Goal: Complete application form

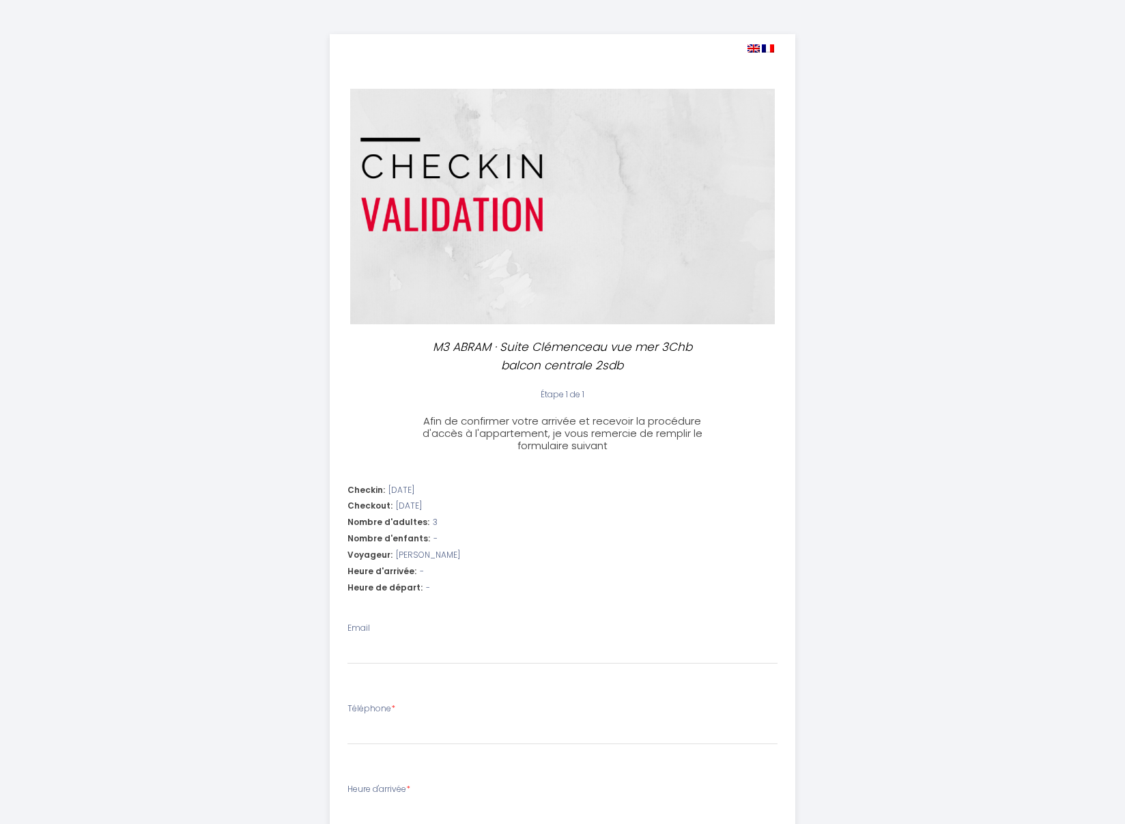
select select
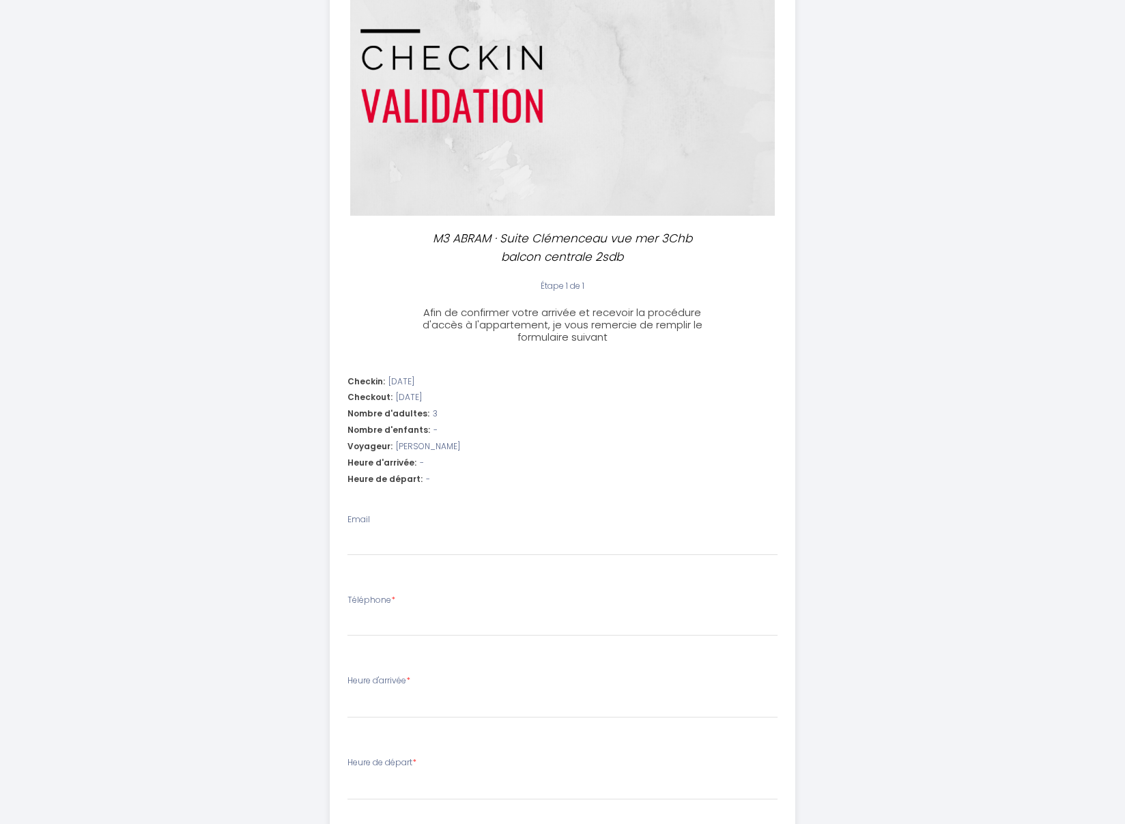
scroll to position [109, 0]
click at [447, 464] on div "Heure d'arrivée: -" at bounding box center [563, 462] width 431 height 13
click at [429, 462] on div "Heure d'arrivée: -" at bounding box center [563, 462] width 431 height 13
click at [432, 479] on div "Heure de départ: -" at bounding box center [563, 479] width 431 height 13
click at [430, 479] on div "Heure de départ: -" at bounding box center [563, 479] width 431 height 13
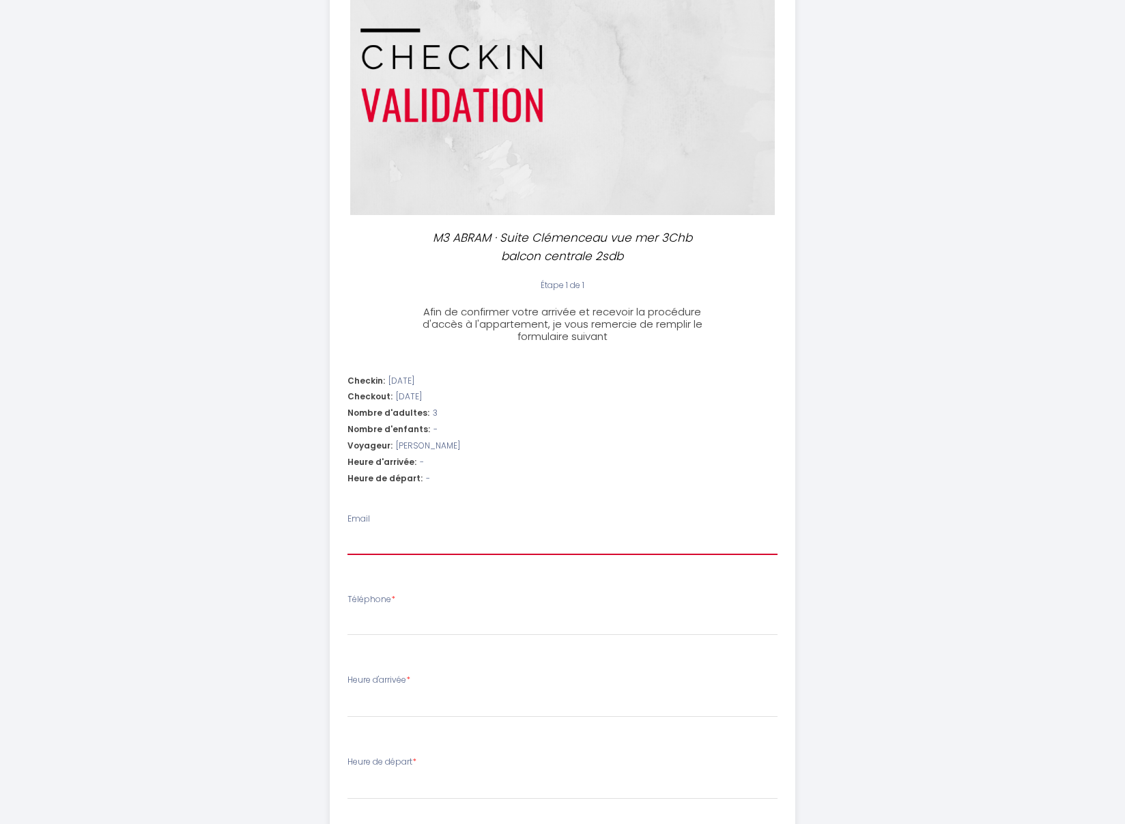
click at [432, 533] on input "Email" at bounding box center [563, 543] width 431 height 25
type input "m"
select select
type input "mo"
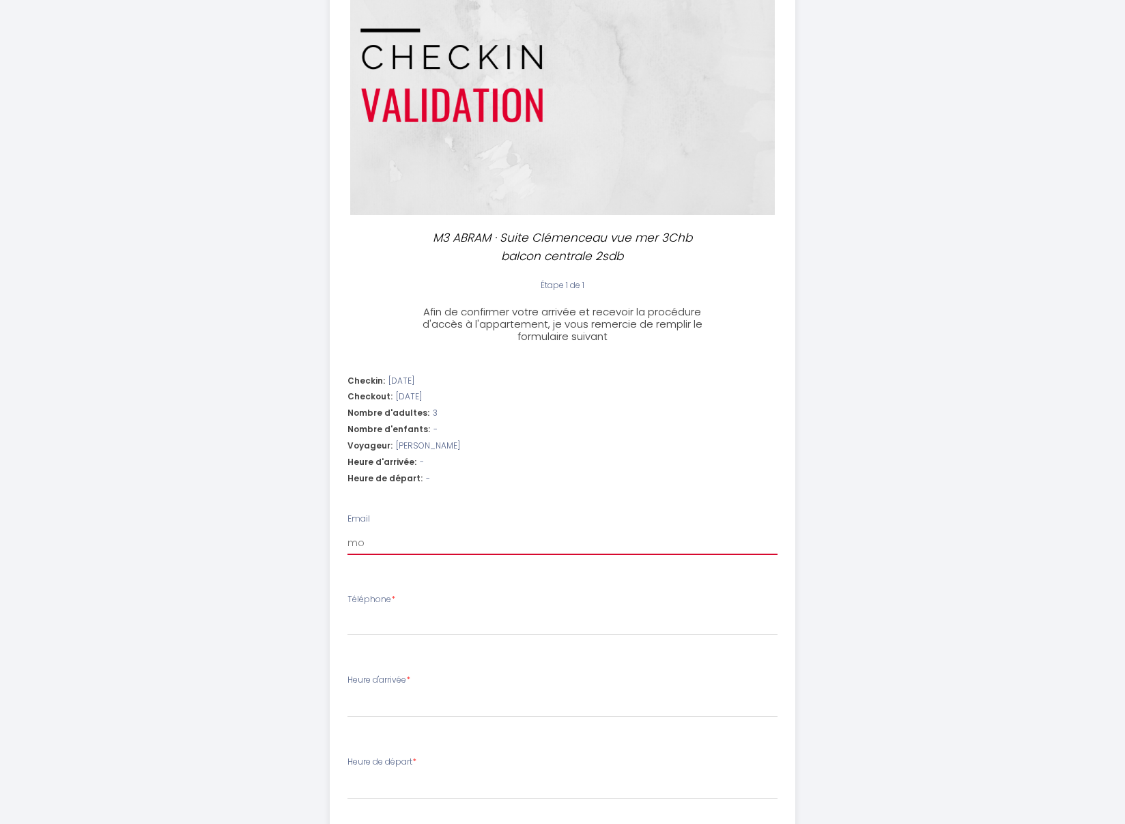
select select
type input "mon"
select select
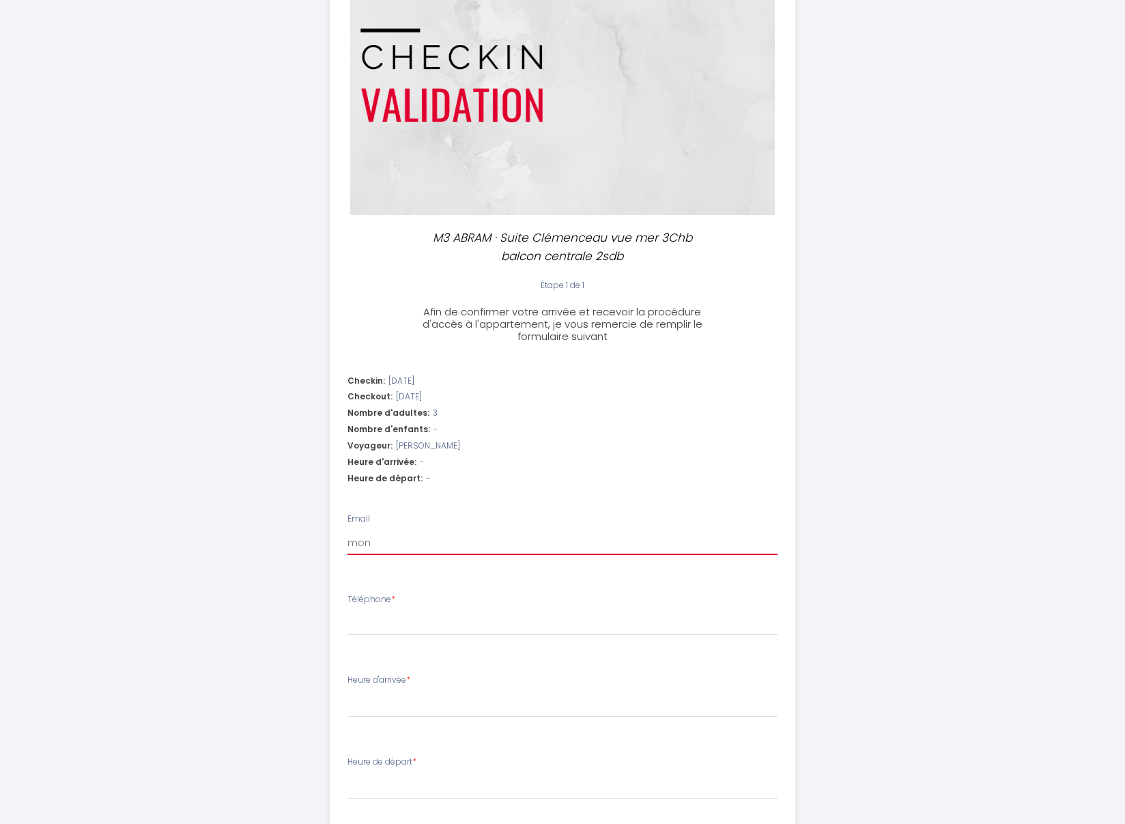
type input "moni"
select select
type input "monik"
select select
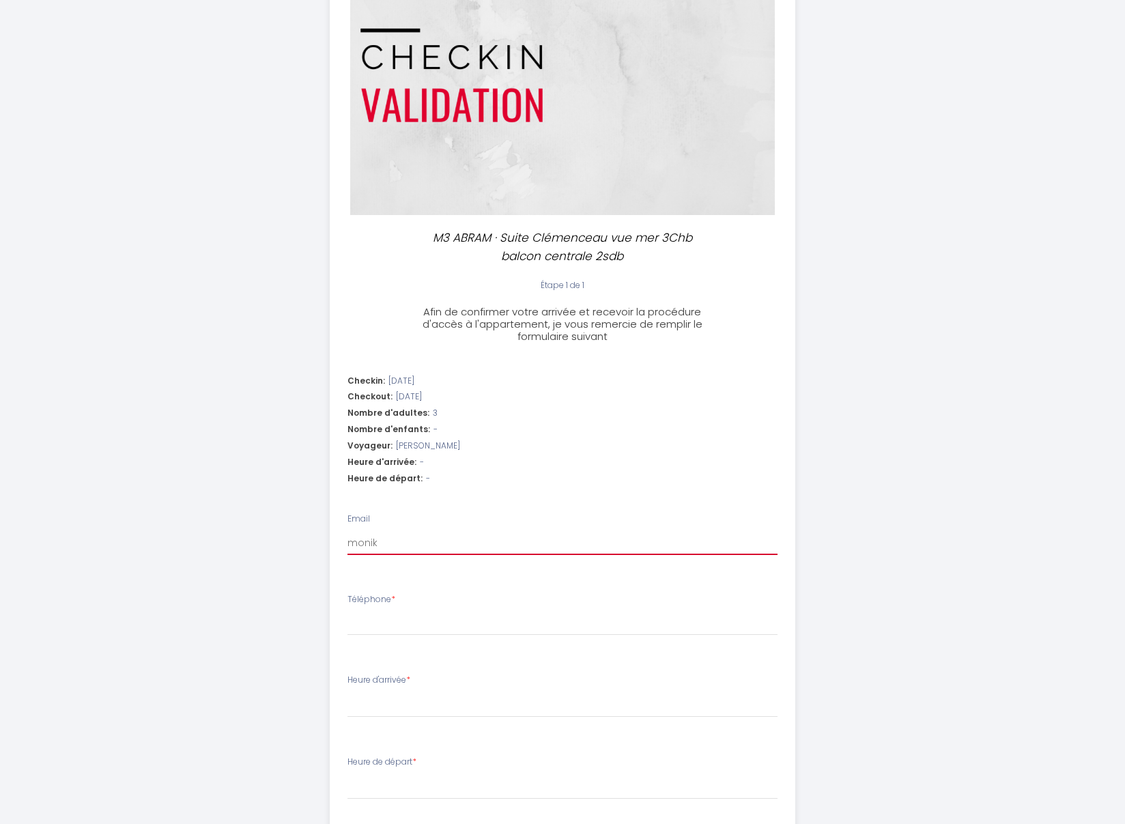
select select
type input "[PERSON_NAME]"
select select
type input "monika8"
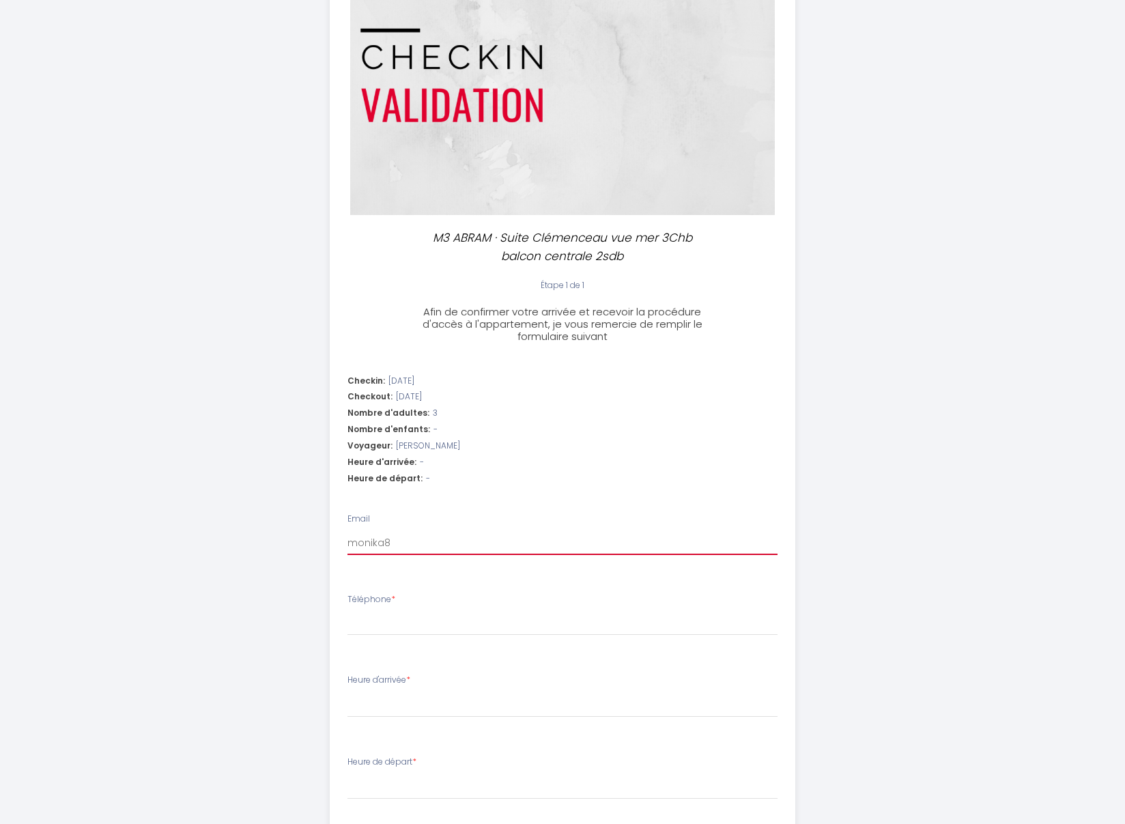
select select
type input "monika81"
select select
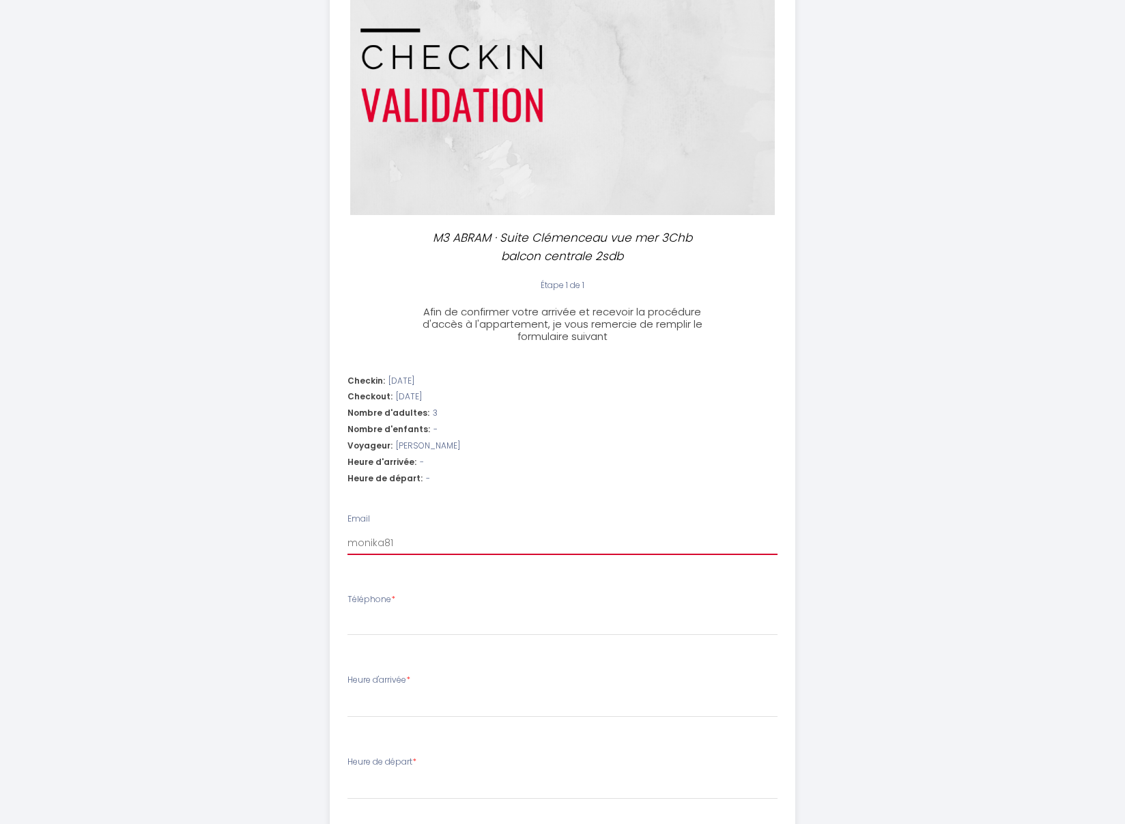
type input "monika812"
select select
type input "monika8125"
select select
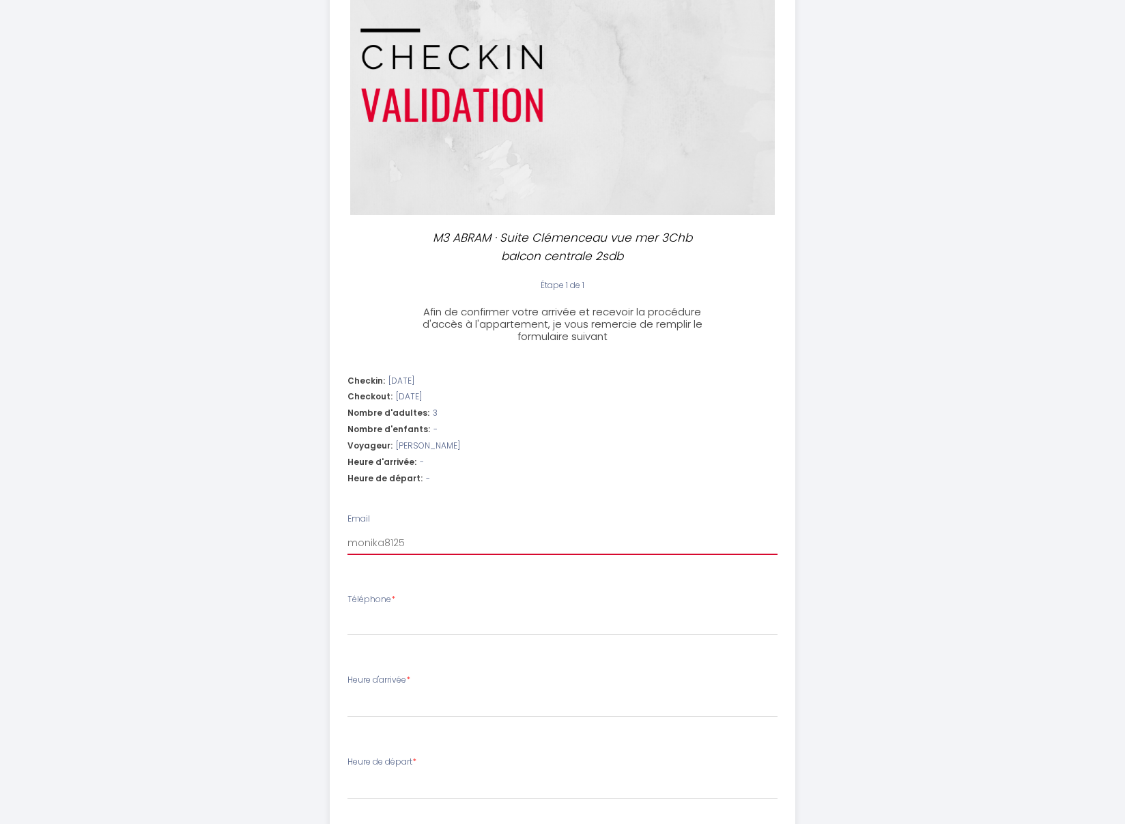
select select
type input "monika8125@"
select select
type input "monika8125@g"
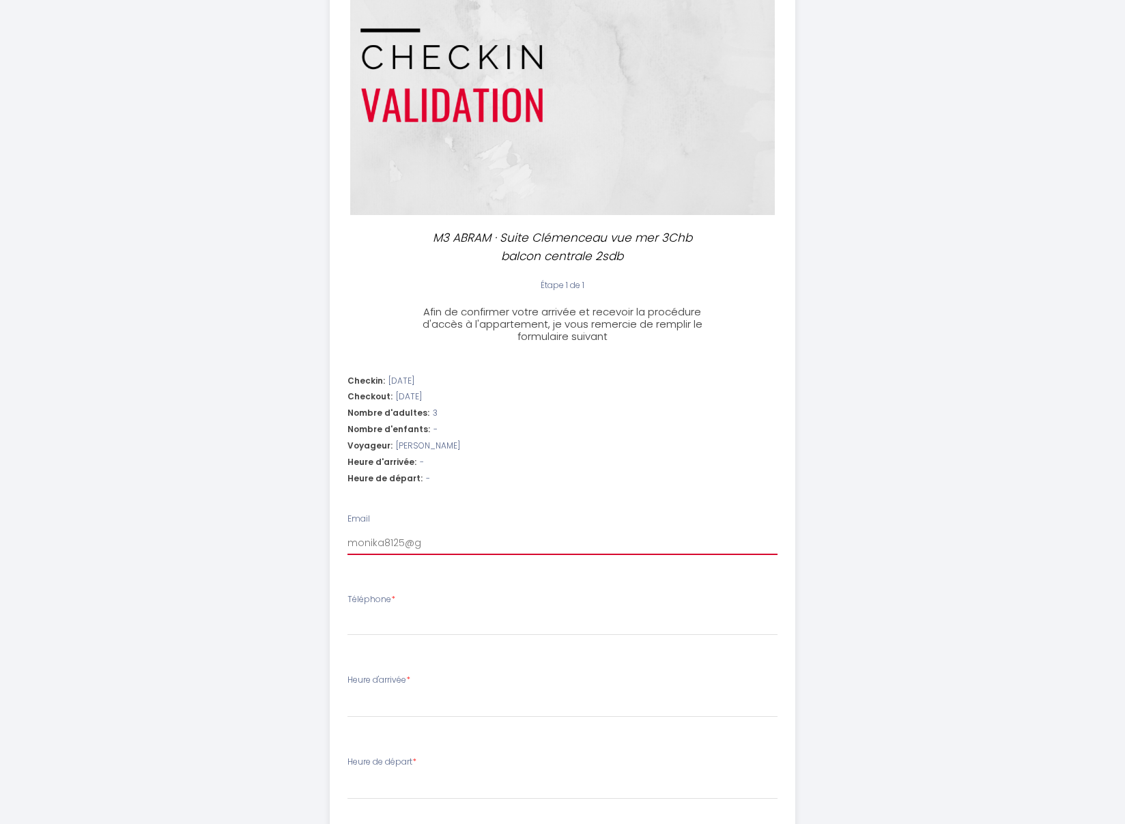
select select
type input "monika8125@gm"
select select
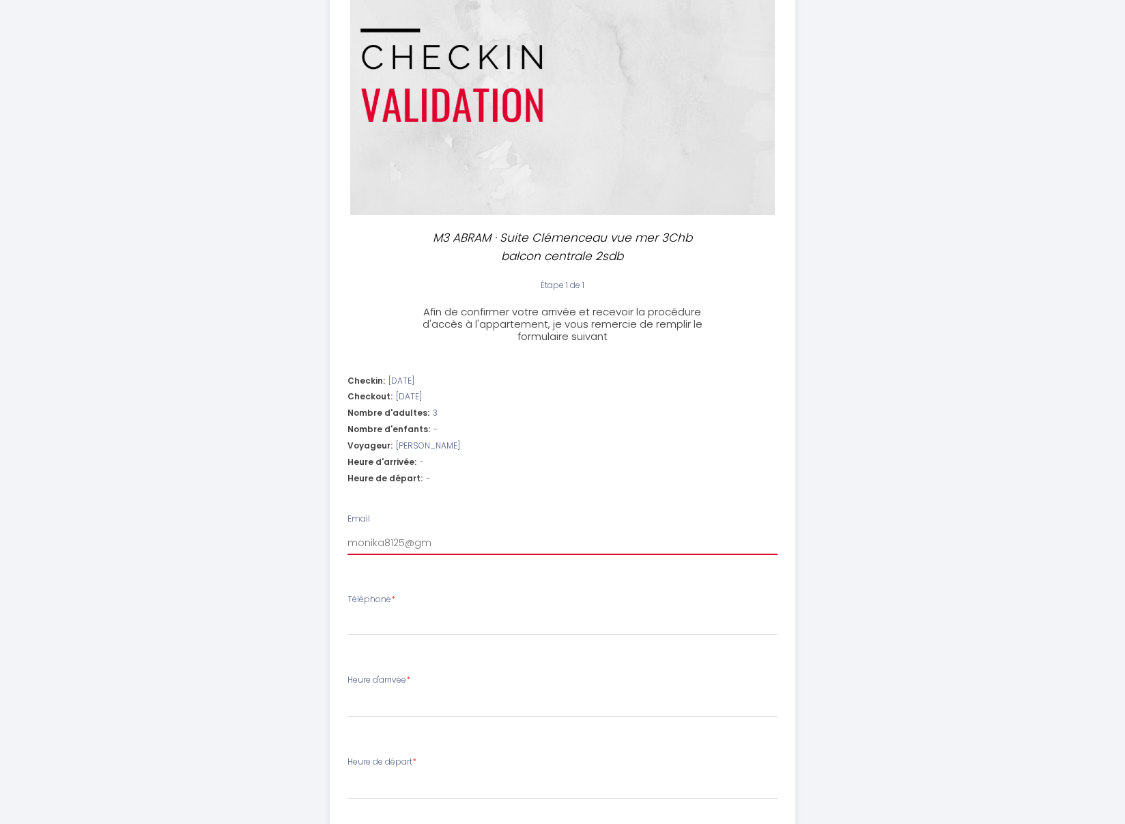
type input "monika8125@gma"
select select
type input "monika8125@gmai"
select select
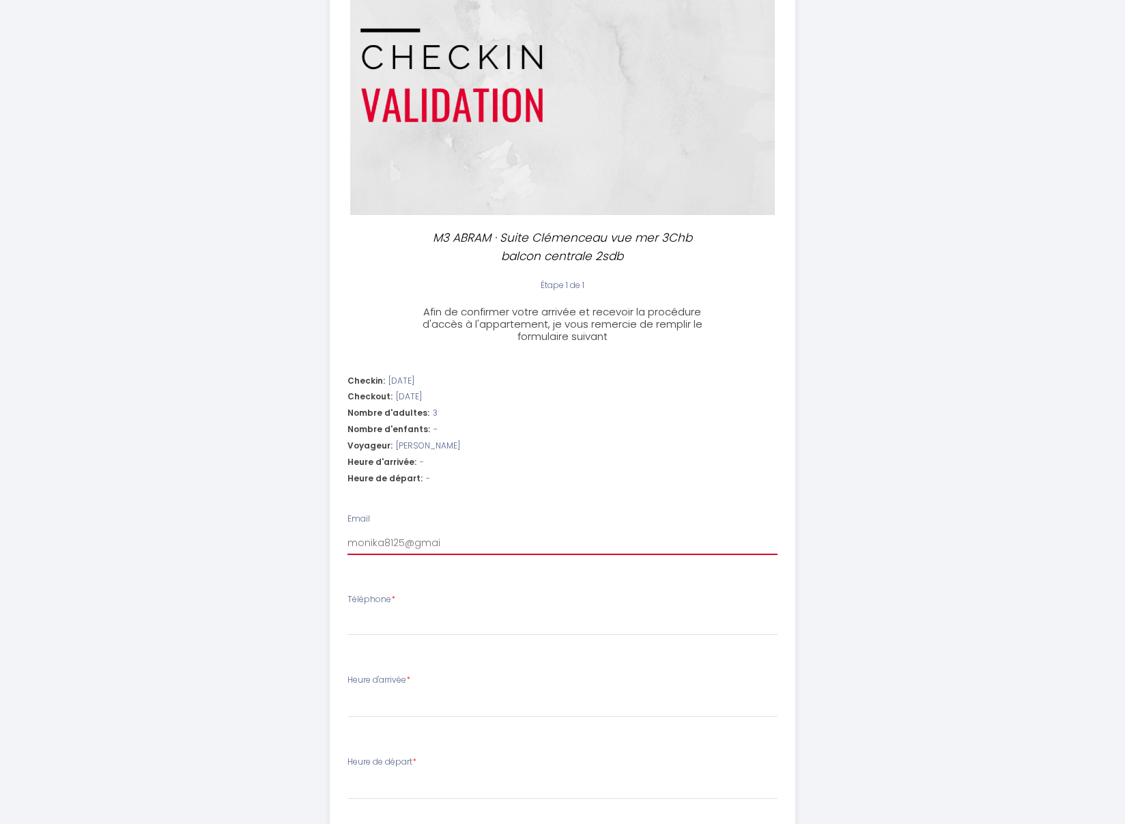
select select
type input "[EMAIL_ADDRESS]"
select select
type input "[EMAIL_ADDRESS]."
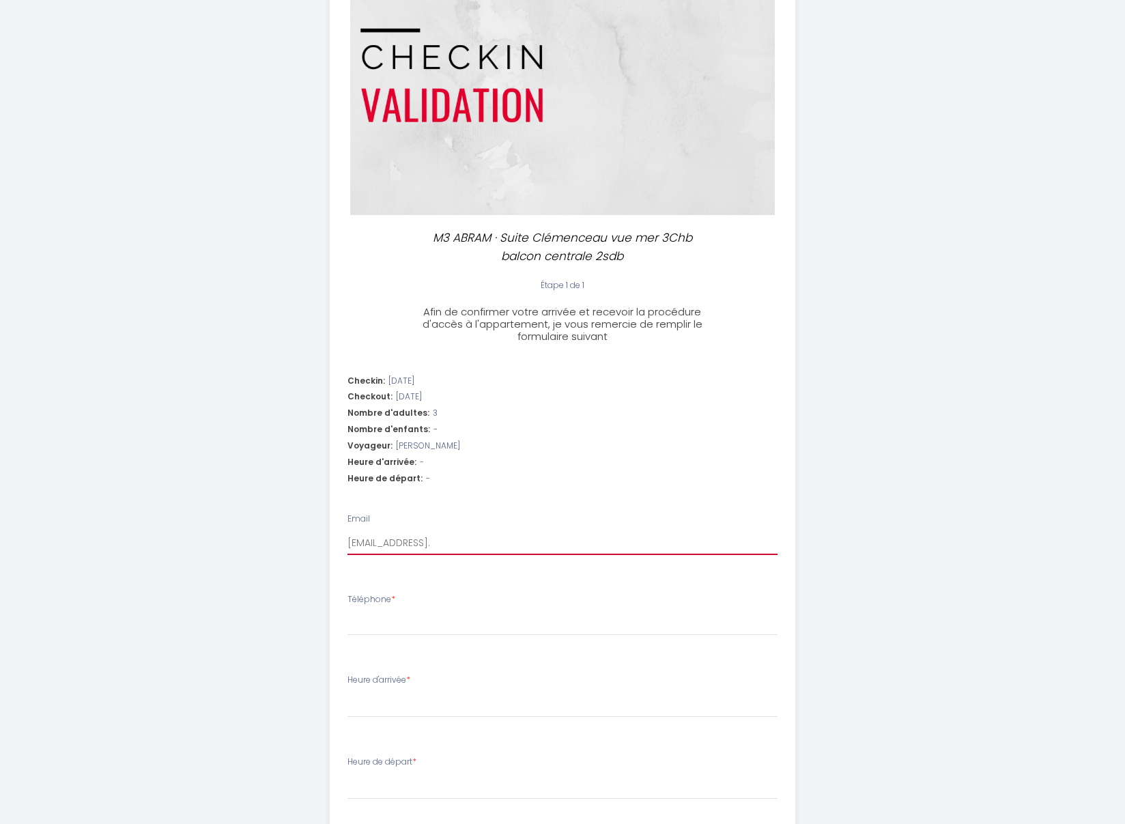
select select
type input "monika8125@gmail.c"
select select
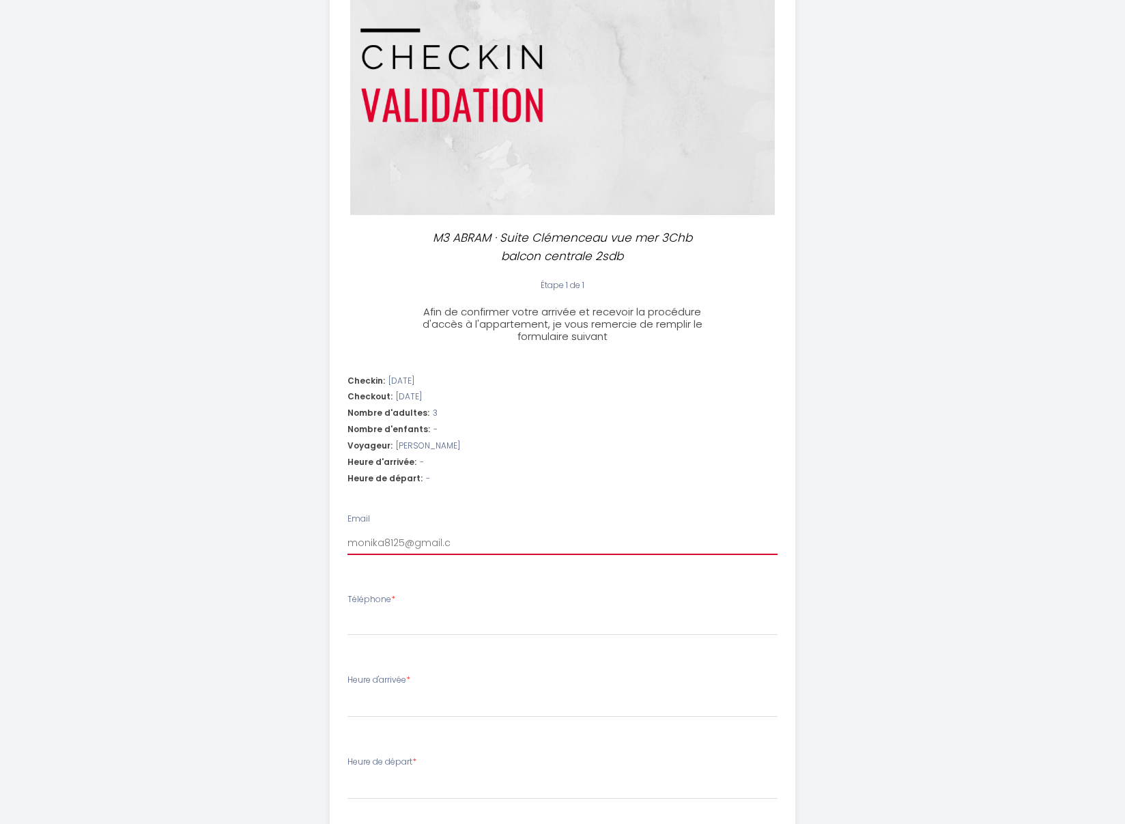
type input "[EMAIL_ADDRESS][DOMAIN_NAME]"
select select
type input "[EMAIL_ADDRESS][DOMAIN_NAME]"
select select
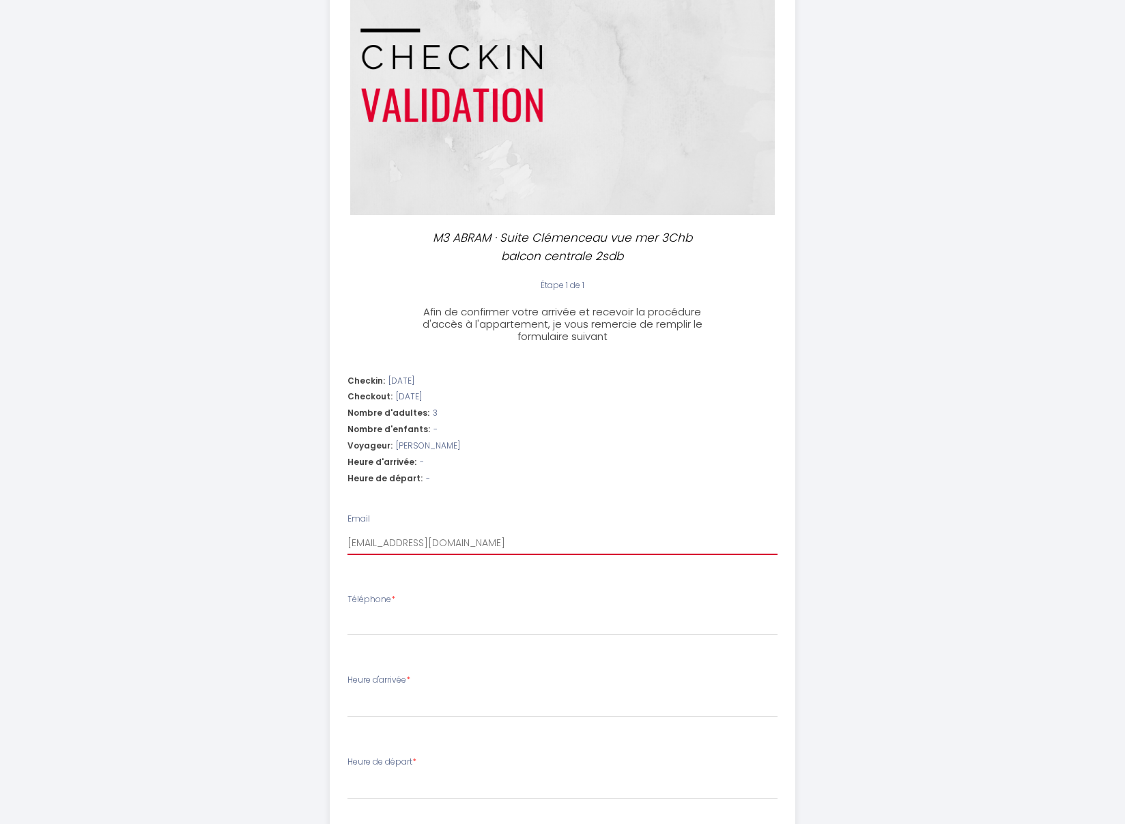
select select
type input "[EMAIL_ADDRESS][DOMAIN_NAME]"
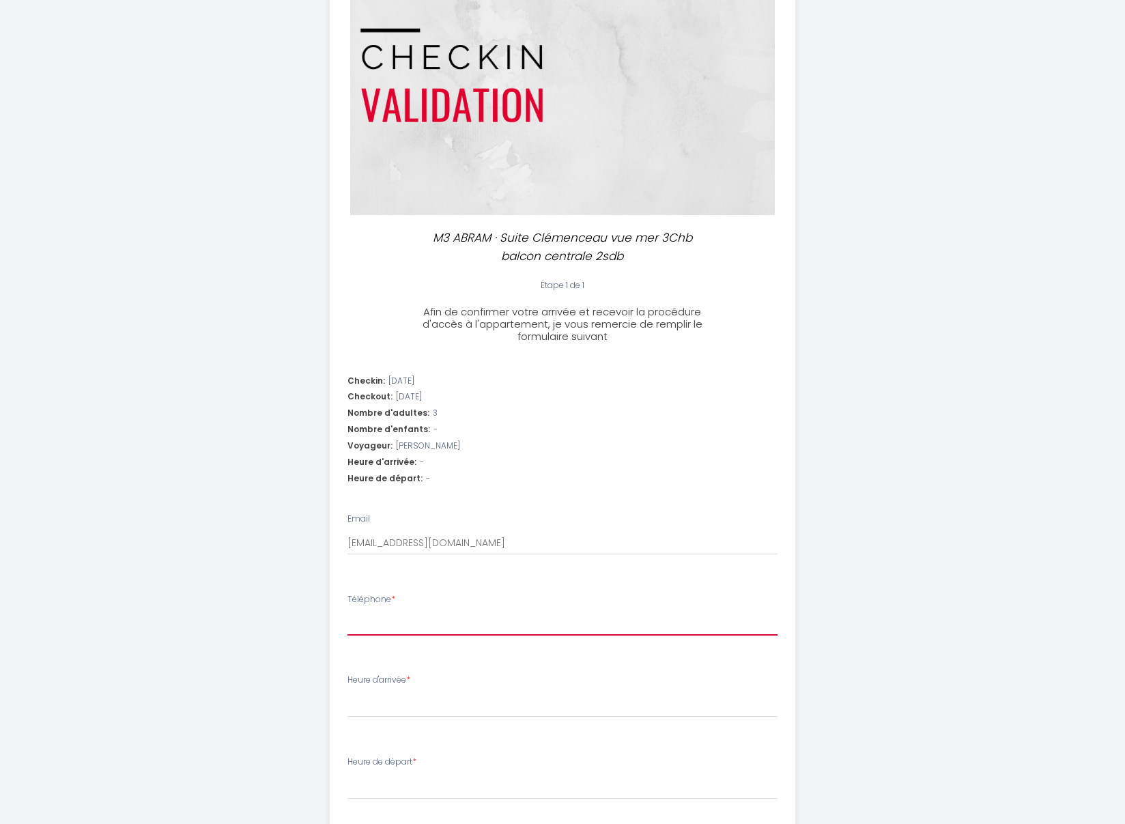
type input "+"
select select
type input "+4"
select select
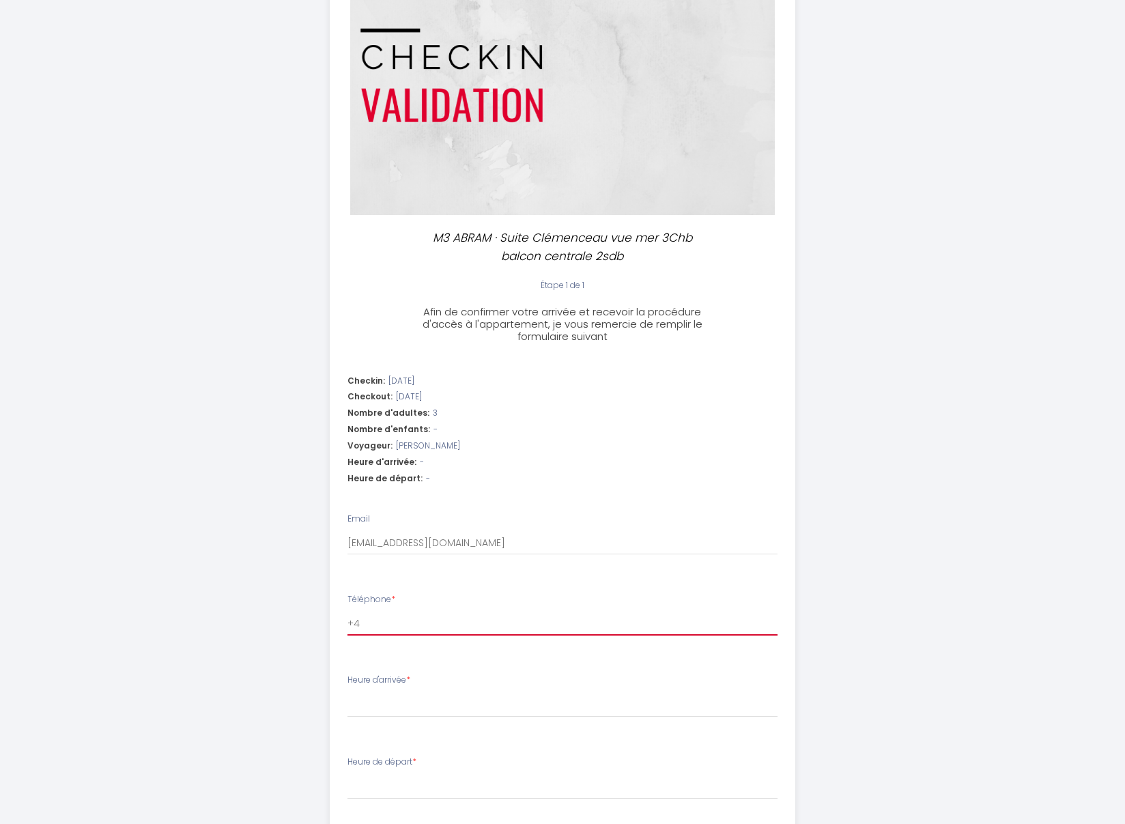
select select
type input "+41"
select select
type input "+41"
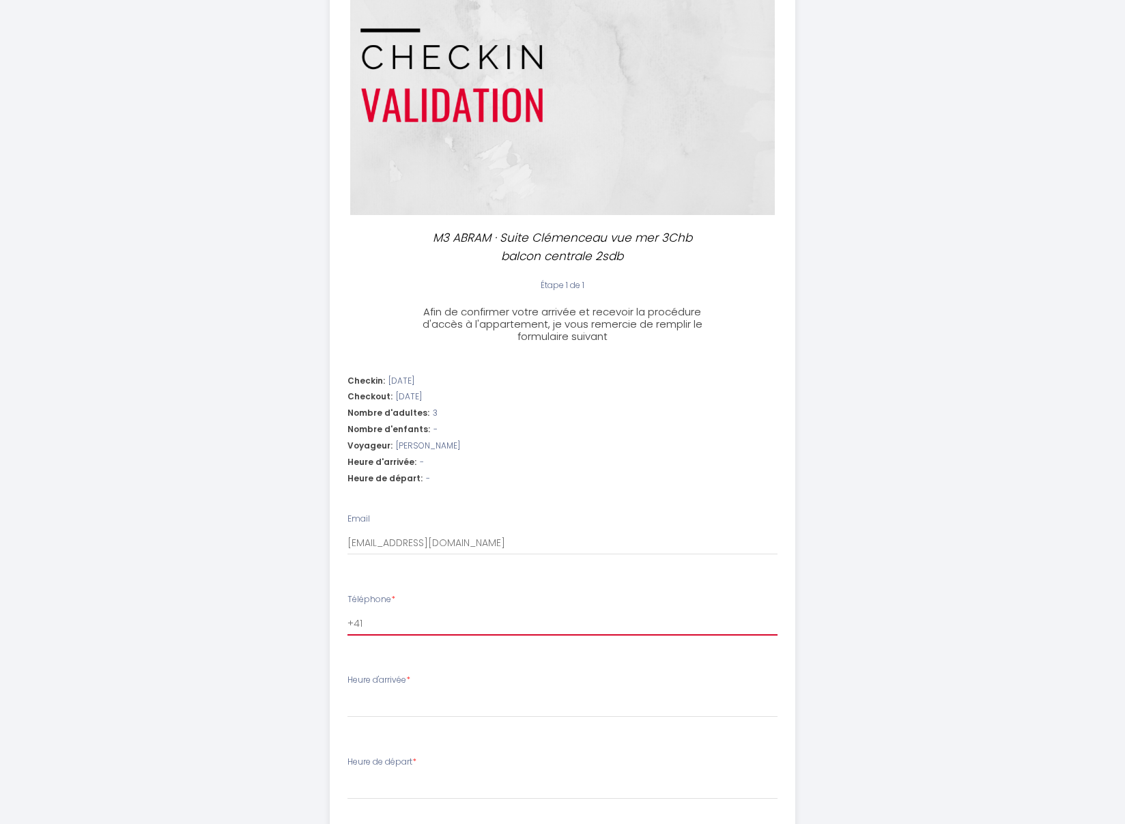
select select
type input "+41 7"
select select
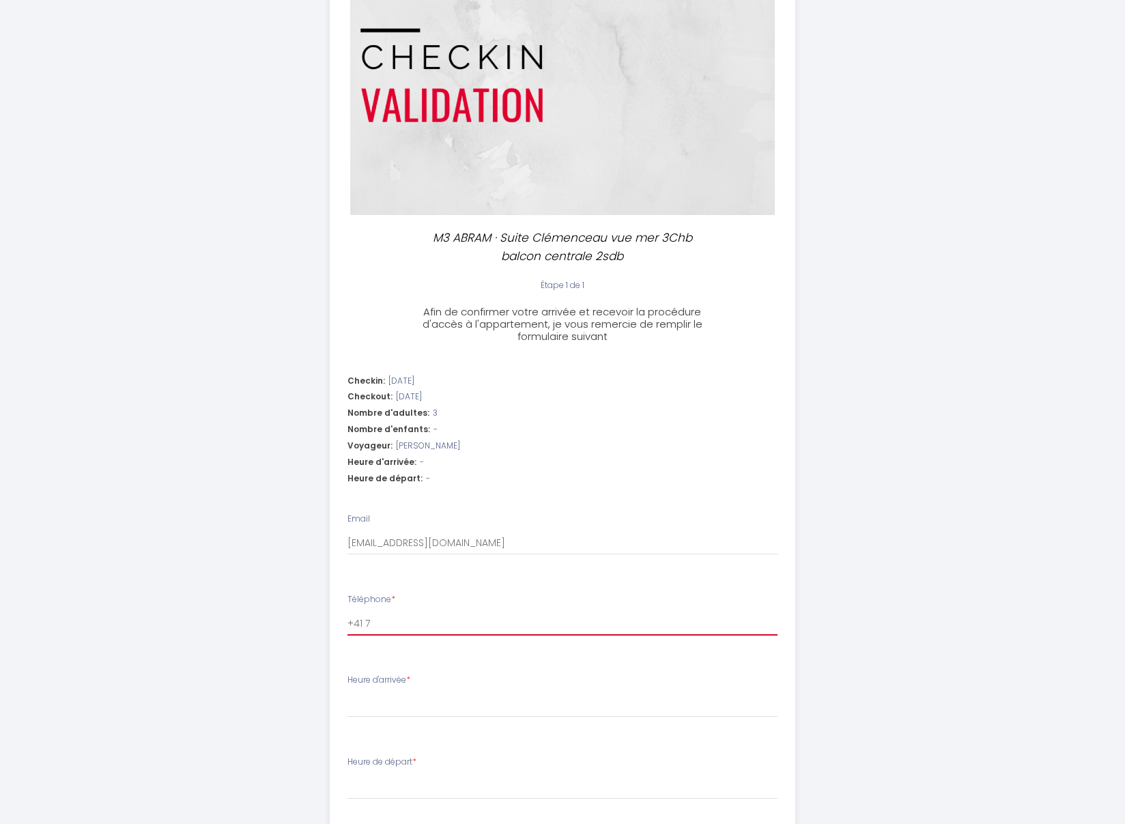
type input "+41 78"
select select
type input "+41 788"
select select
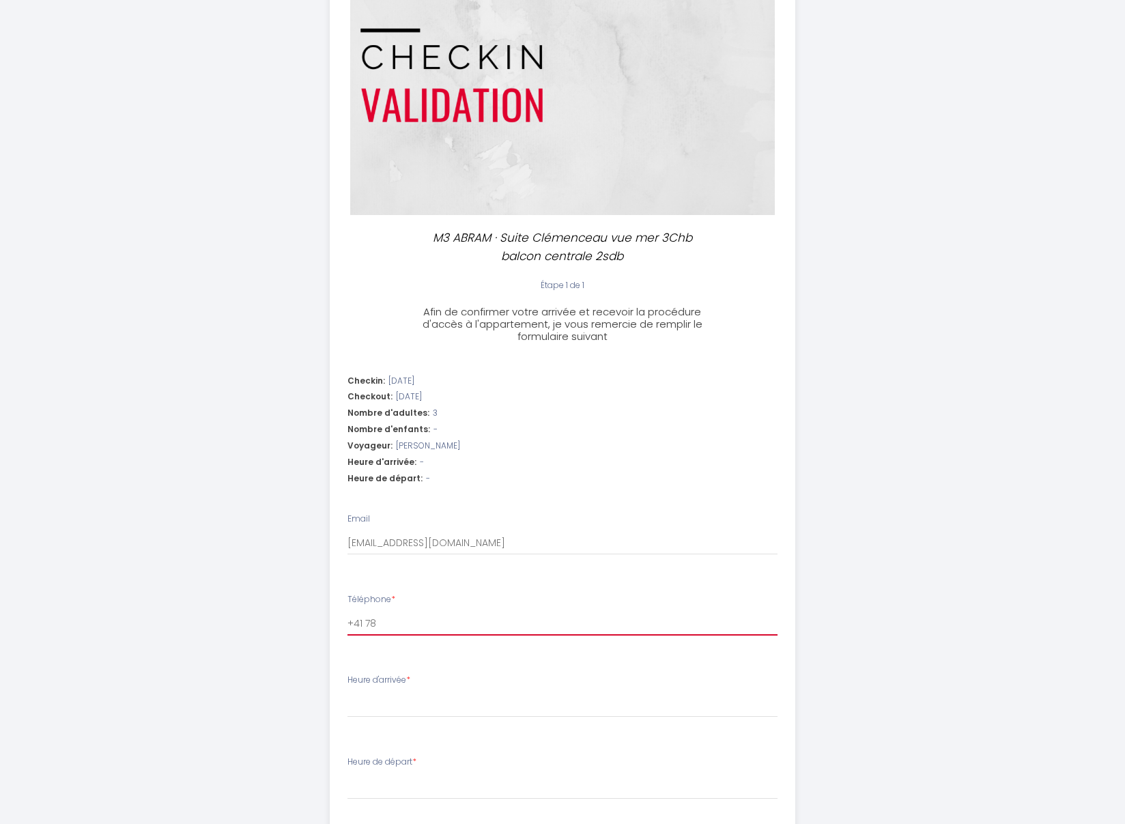
select select
type input "+41 7884"
select select
type input "[PHONE_NUMBER]"
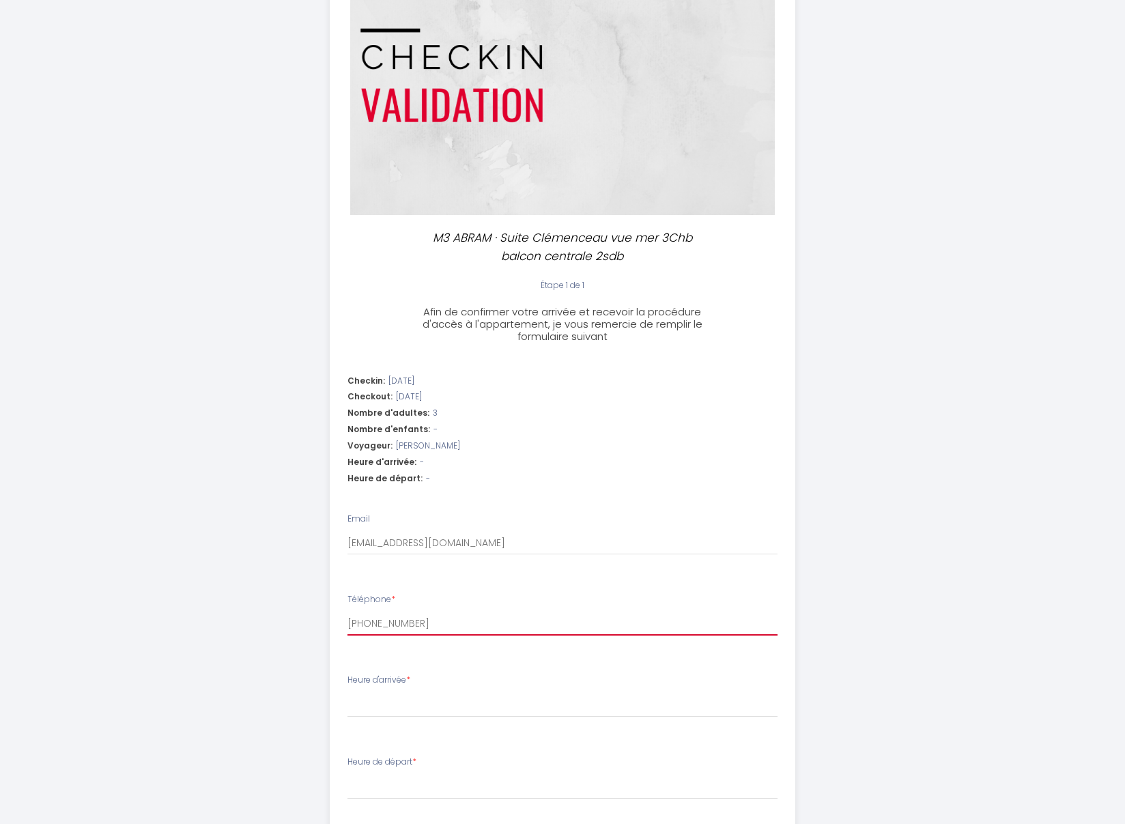
select select
type input "[PHONE_NUMBER]"
select select
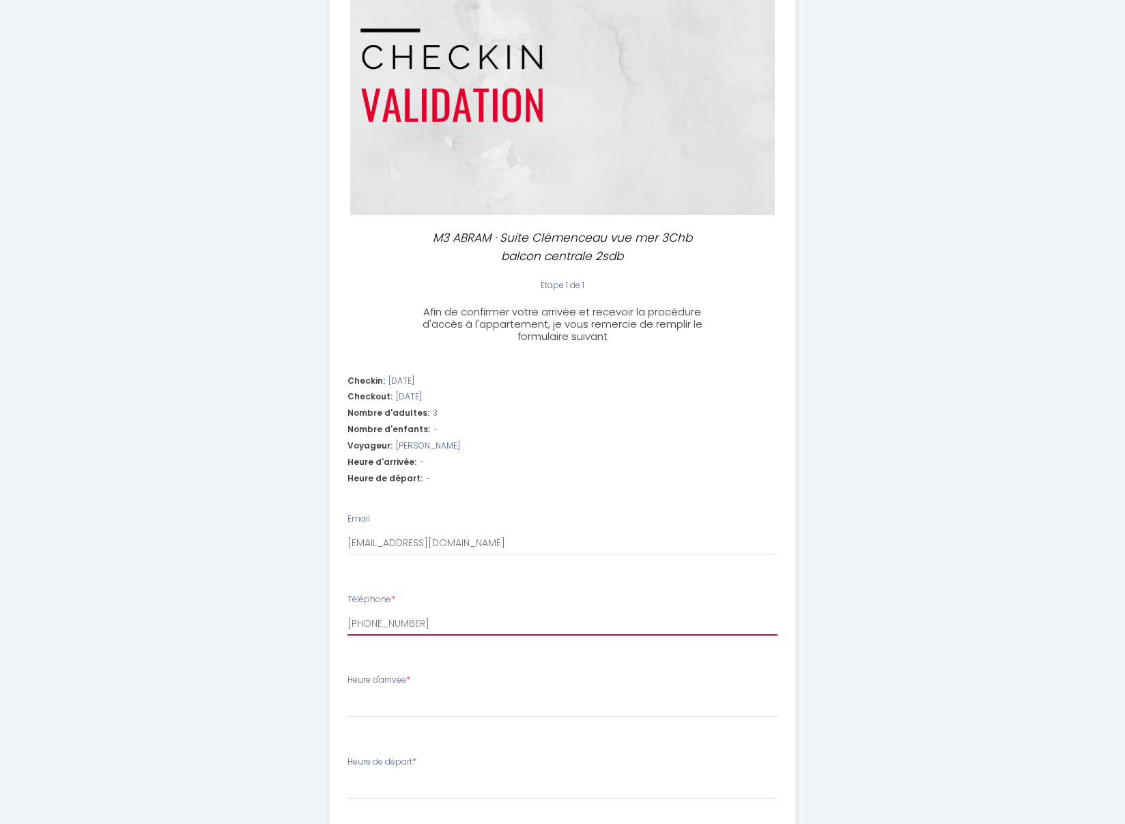
type input "[PHONE_NUMBER]"
select select
type input "[PHONE_NUMBER]"
select select
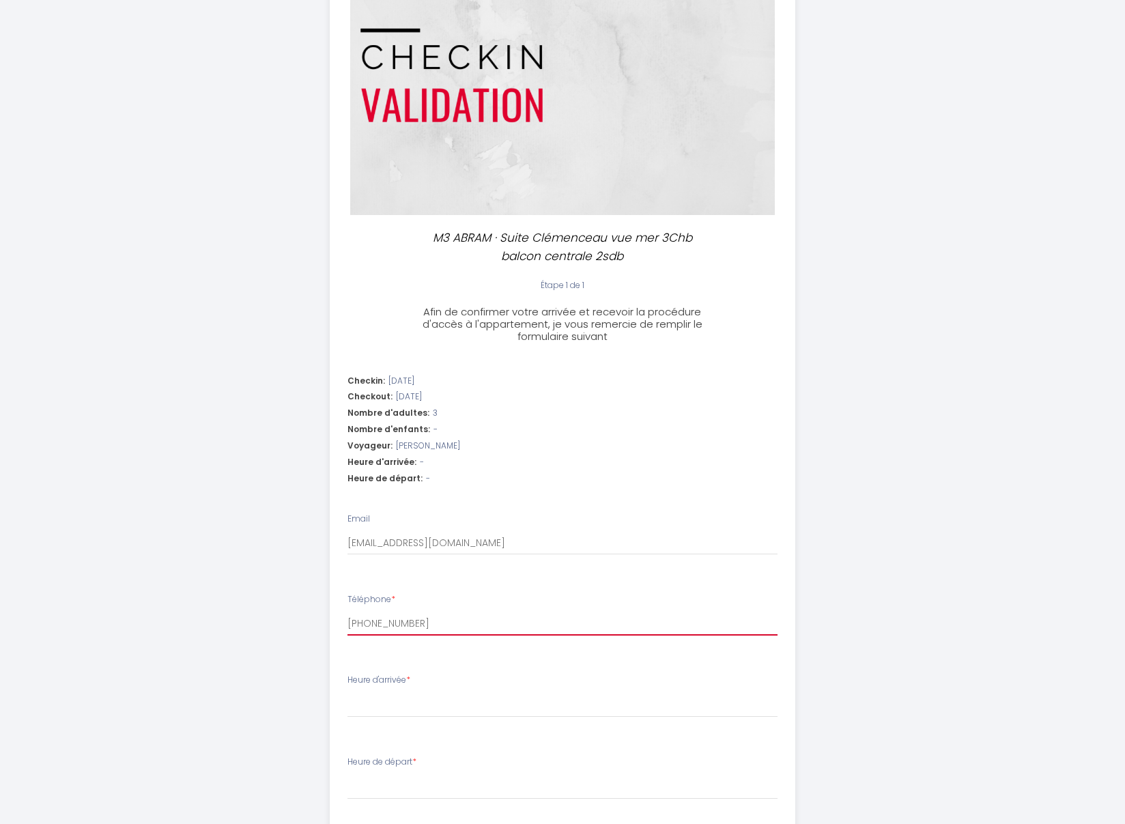
select select
type input "[PHONE_NUMBER]"
select select
type input "[PHONE_NUMBER]"
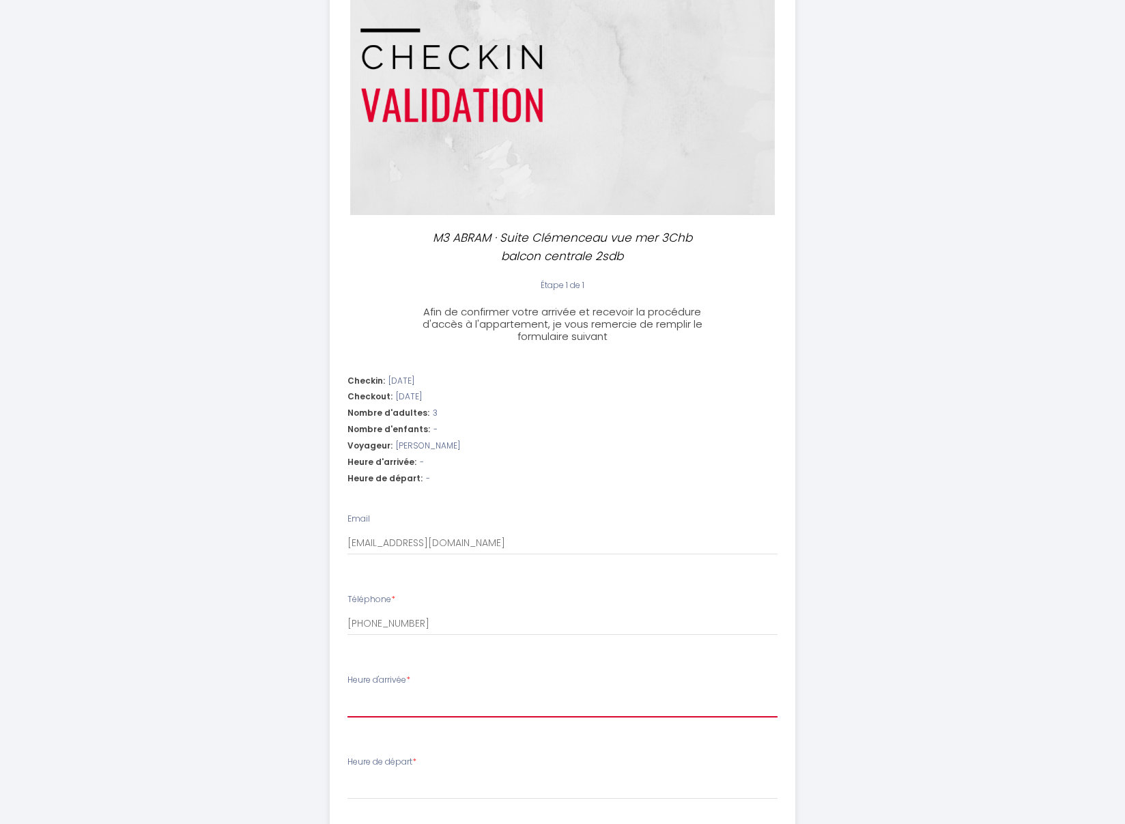
click at [348, 692] on select "15:00 15:30 16:00 16:30 17:00 17:30 18:00 18:30 19:00 19:30 20:00 20:30 21:00" at bounding box center [563, 705] width 431 height 26
select select "17:00"
click option "17:00" at bounding box center [0, 0] width 0 height 0
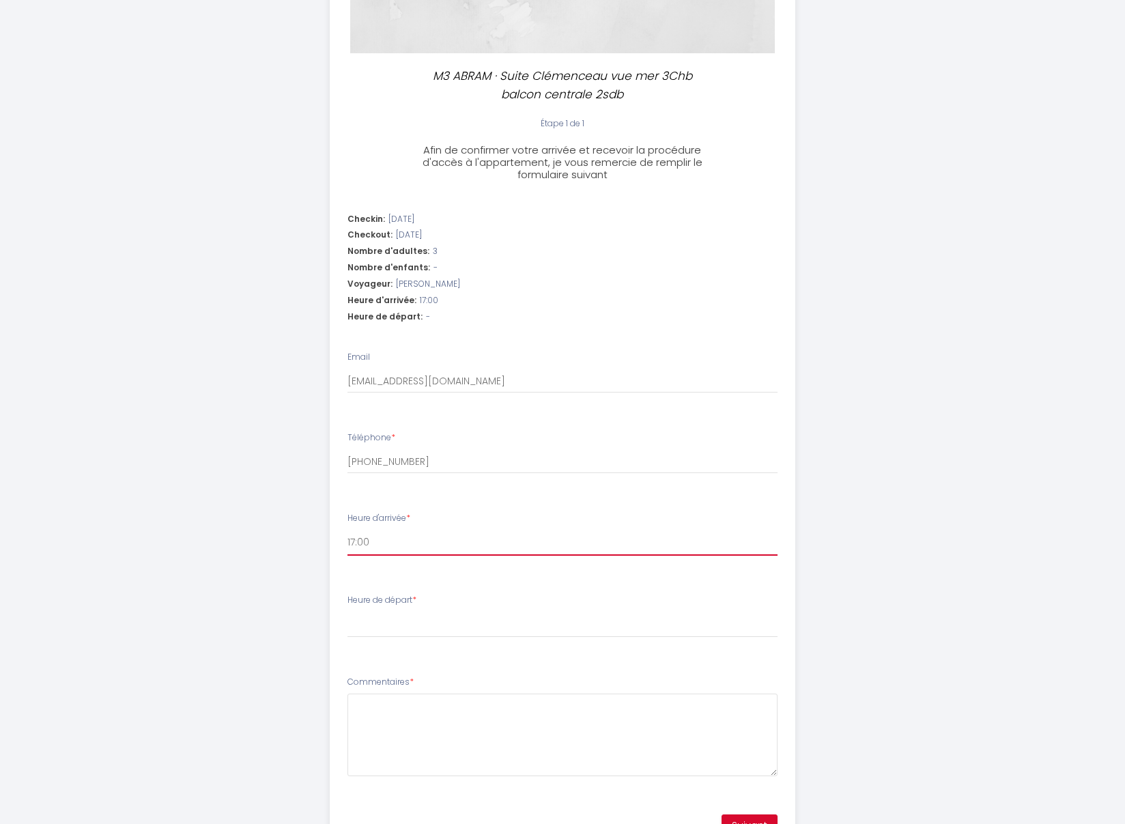
scroll to position [273, 0]
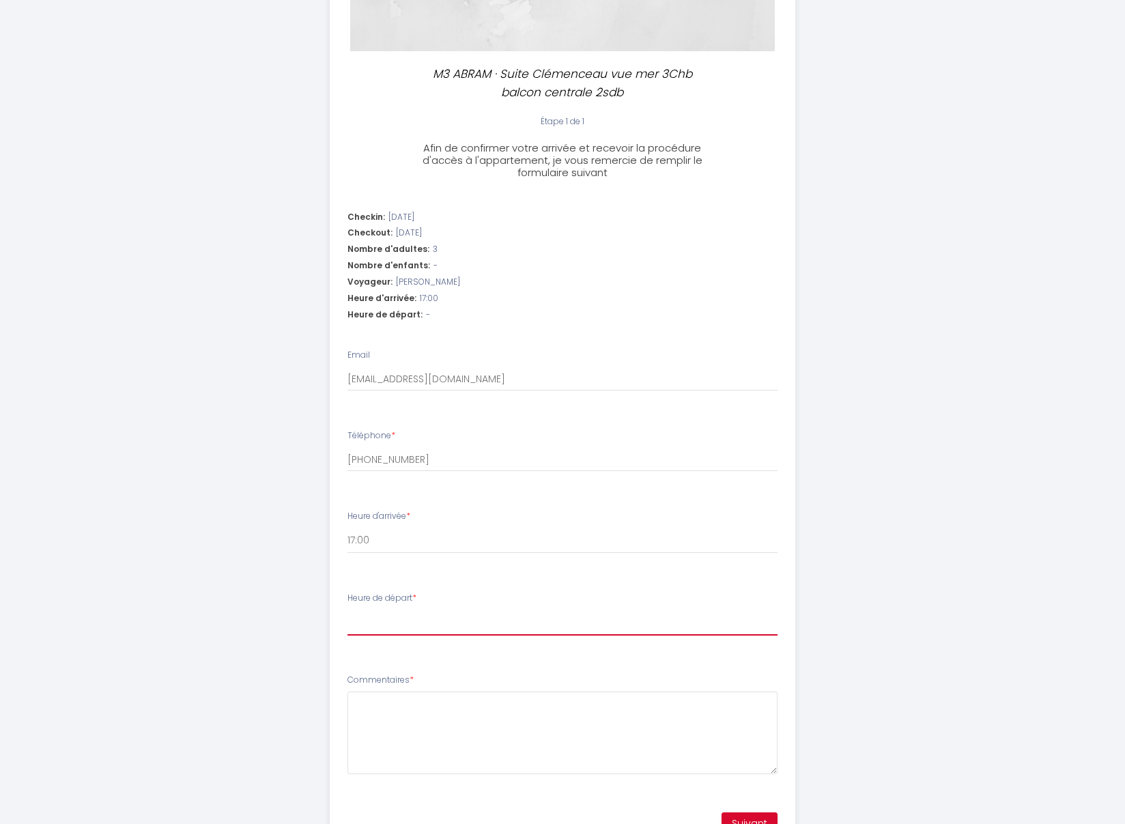
click at [348, 610] on select "00:00 00:30 01:00 01:30 02:00 02:30 03:00 03:30 04:00 04:30 05:00 05:30 06:00 0…" at bounding box center [563, 623] width 431 height 26
select select "10:00"
click option "10:00" at bounding box center [0, 0] width 0 height 0
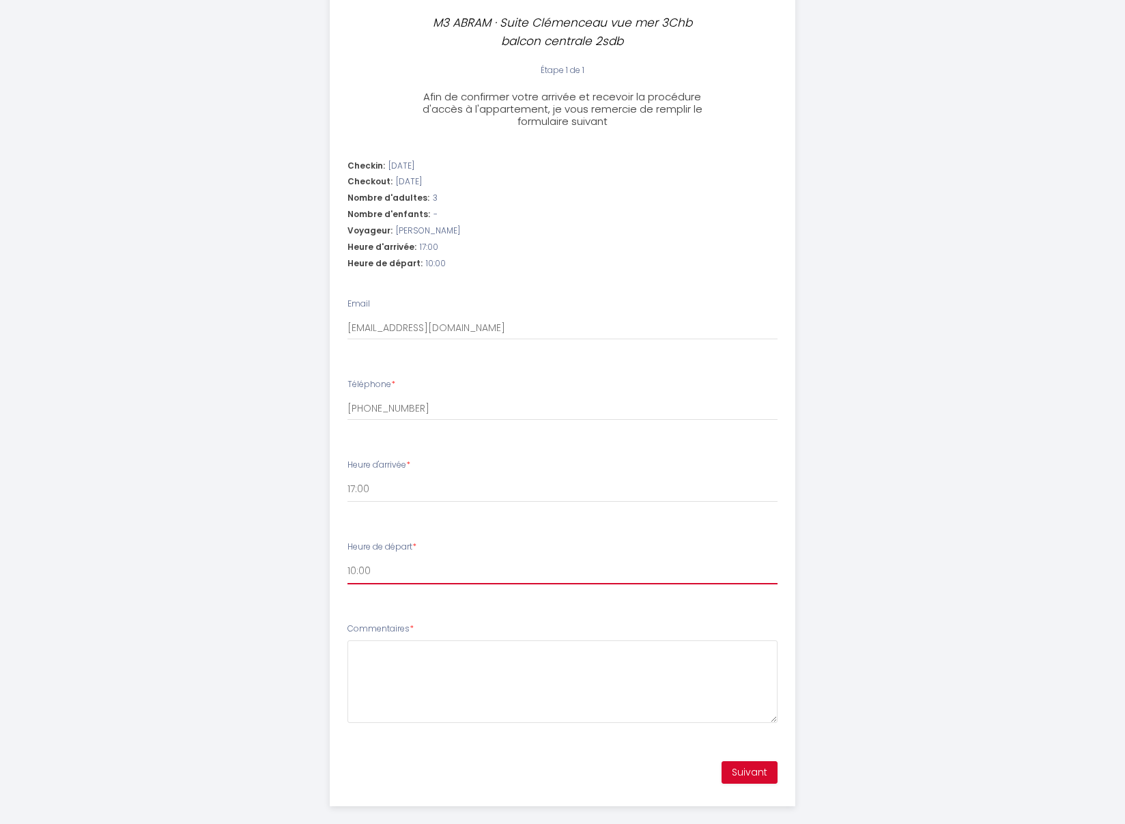
scroll to position [341, 0]
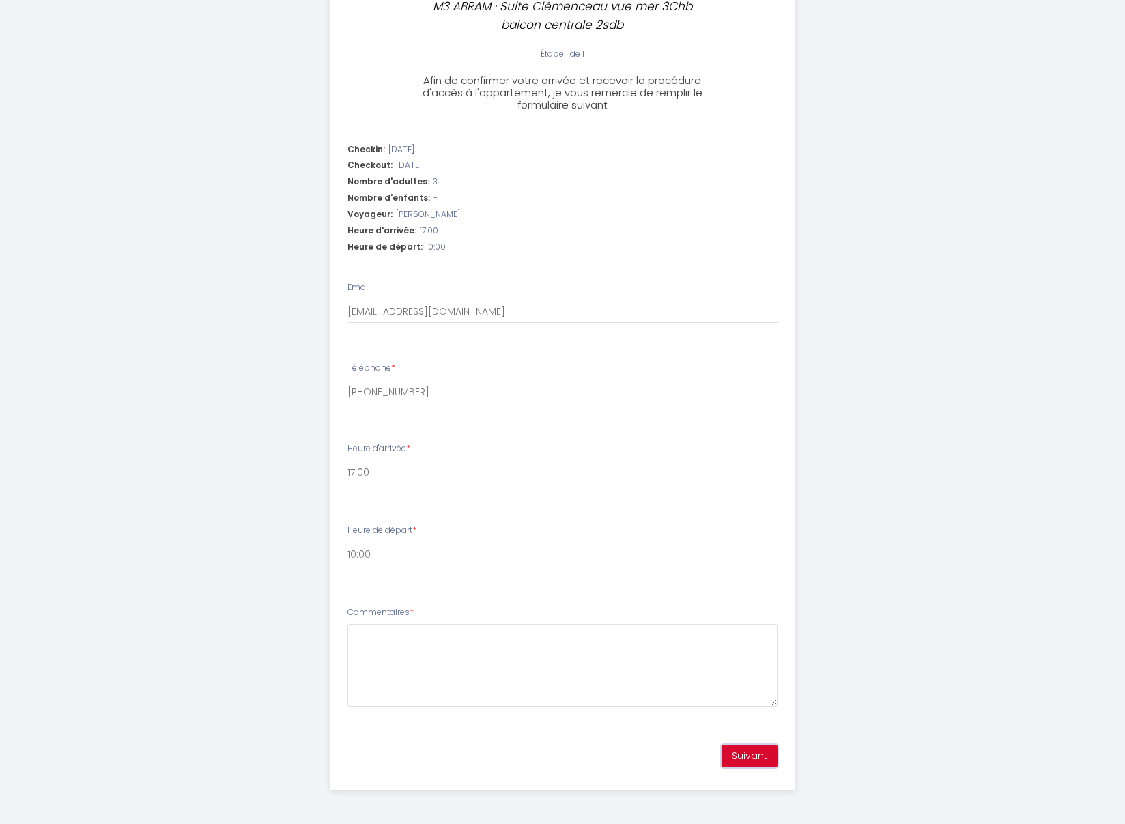
click at [750, 757] on button "Suivant" at bounding box center [750, 756] width 56 height 23
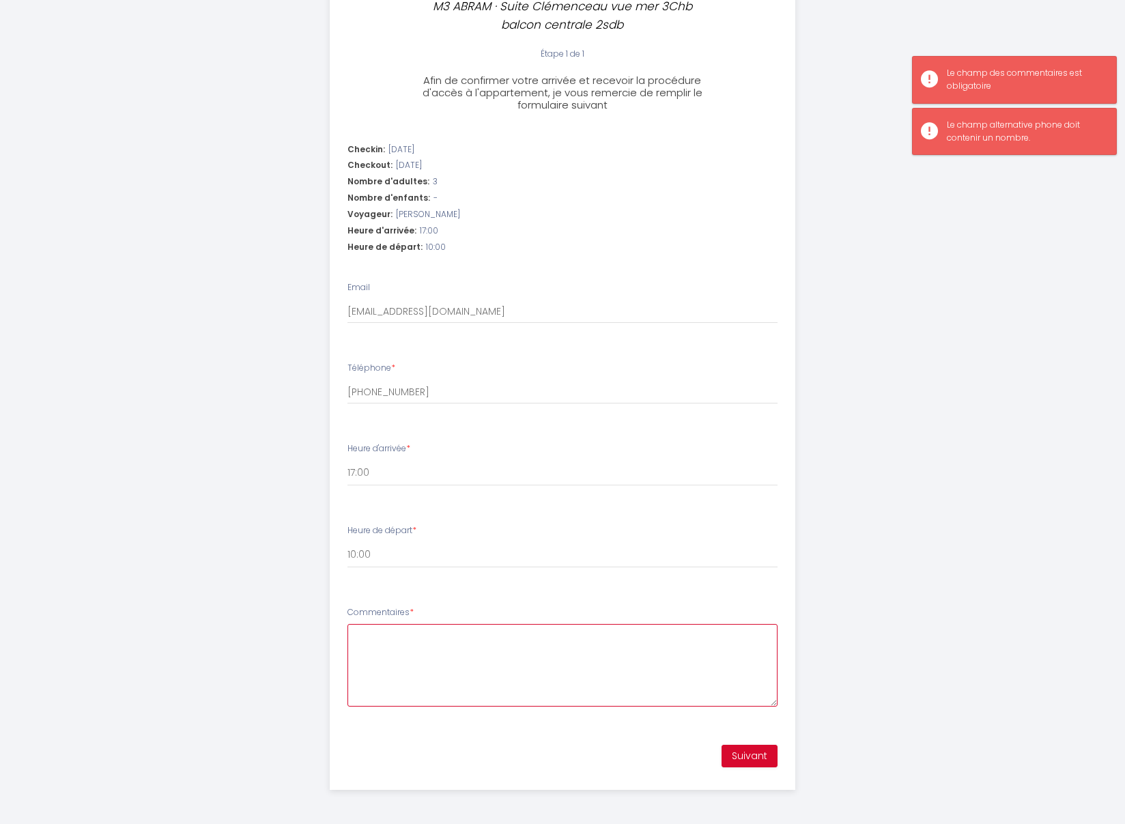
click at [419, 658] on textarea "Commentaires *" at bounding box center [563, 665] width 431 height 83
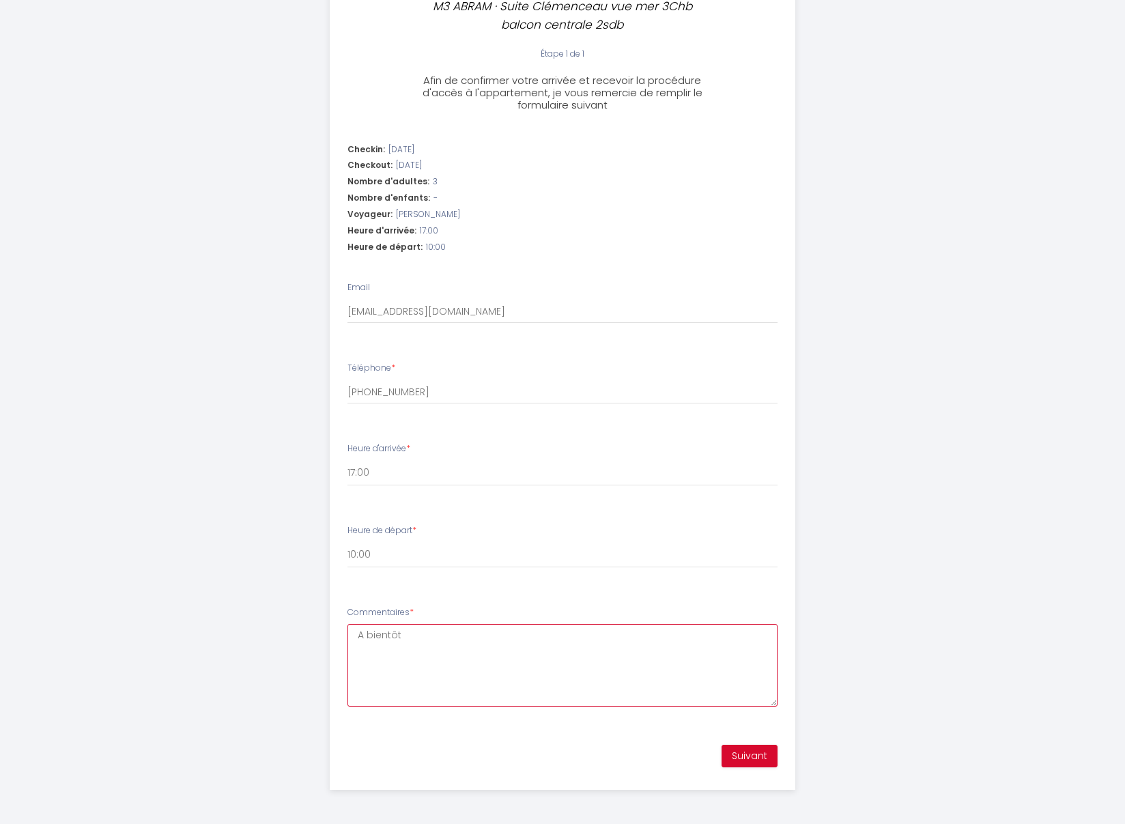
type textarea "A bientôt"
click at [745, 759] on button "Suivant" at bounding box center [750, 756] width 56 height 23
click at [353, 394] on input "[PHONE_NUMBER]" at bounding box center [563, 392] width 431 height 25
type input "0041788430005"
click at [761, 759] on button "Suivant" at bounding box center [750, 756] width 56 height 23
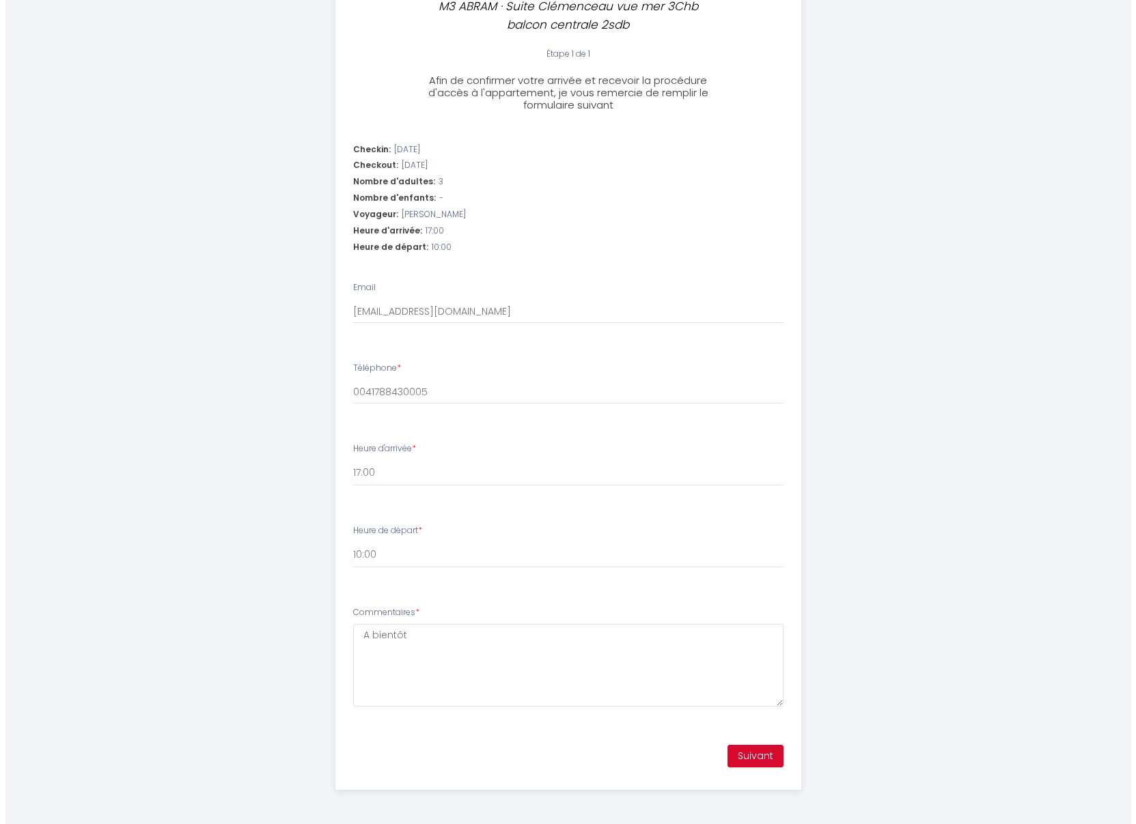
scroll to position [0, 0]
